Goal: Browse casually: Explore the website without a specific task or goal

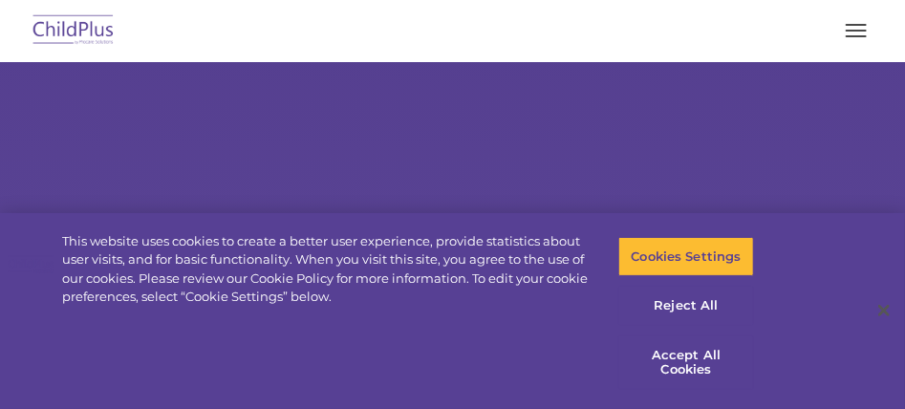
select select "MEDIUM"
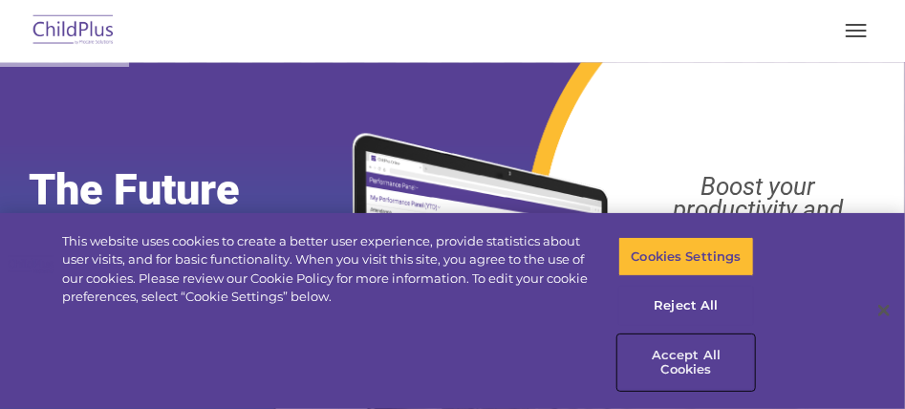
click at [699, 358] on button "Accept All Cookies" at bounding box center [687, 363] width 136 height 54
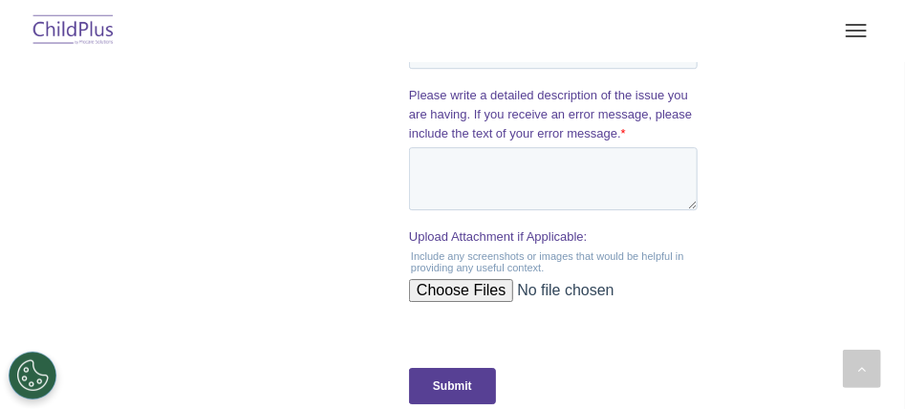
scroll to position [1926, 0]
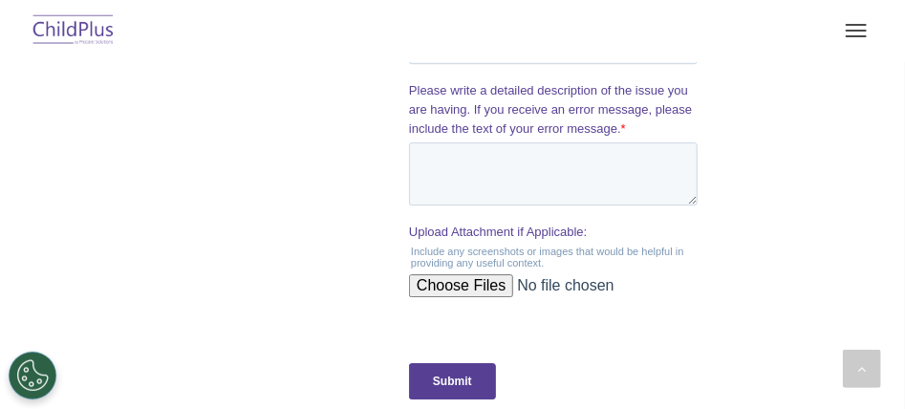
click at [0, 0] on img at bounding box center [0, 0] width 0 height 0
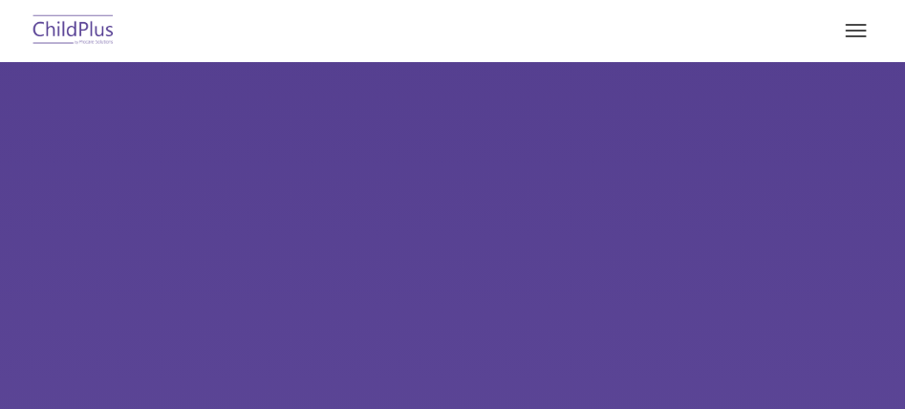
type input ""
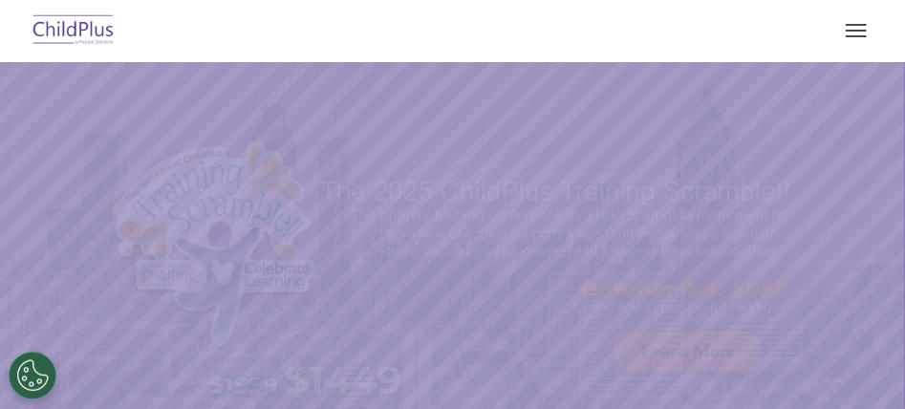
select select "MEDIUM"
